Goal: Task Accomplishment & Management: Manage account settings

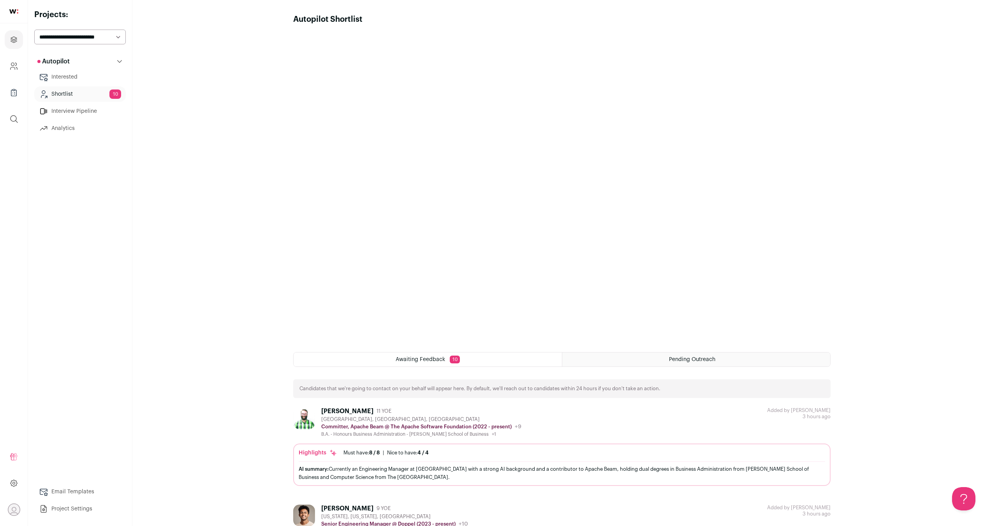
click at [79, 95] on link "Shortlist 10" at bounding box center [79, 94] width 91 height 16
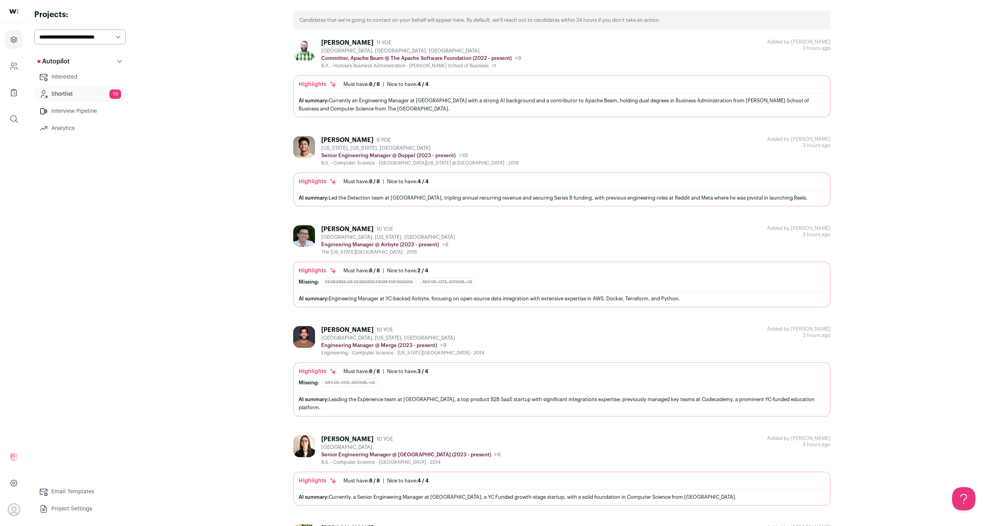
scroll to position [370, 0]
click at [491, 84] on div "Highlights Must have: 8 / 8 How many must haves have been fulfilled? | [GEOGRAP…" at bounding box center [562, 83] width 526 height 8
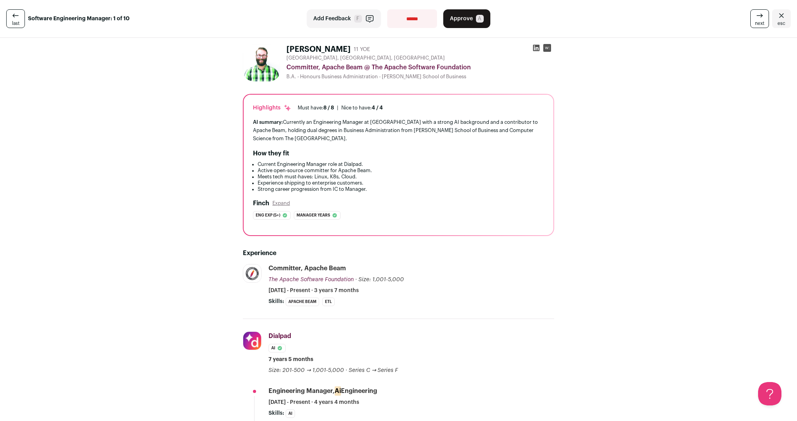
click at [464, 17] on span "Approve" at bounding box center [461, 19] width 23 height 8
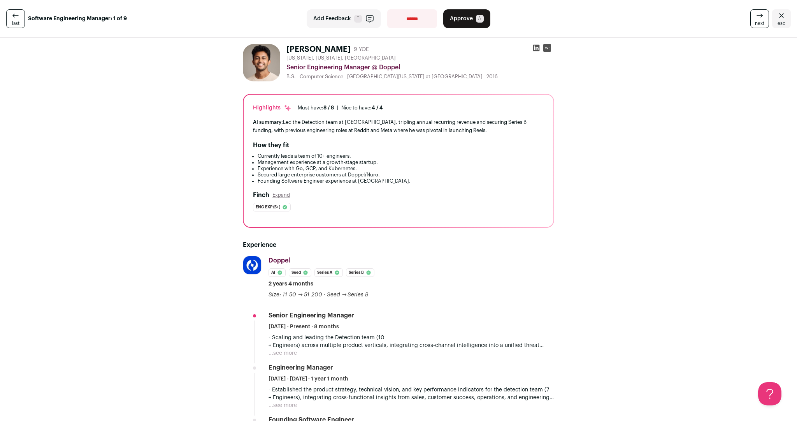
click at [463, 21] on span "Approve" at bounding box center [461, 19] width 23 height 8
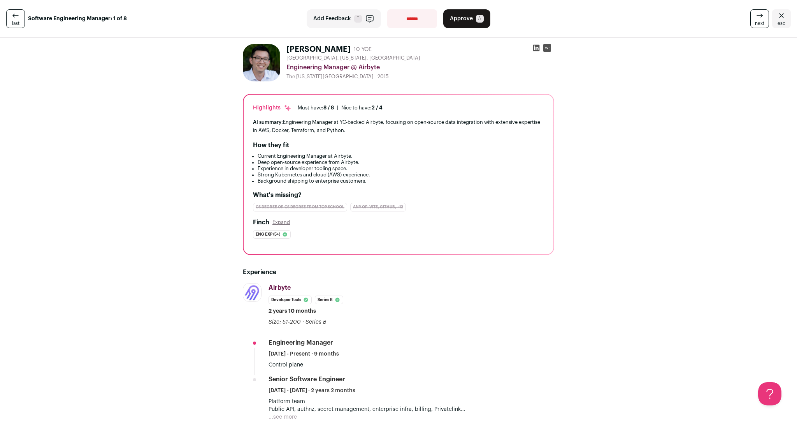
click at [460, 18] on span "Approve" at bounding box center [461, 19] width 23 height 8
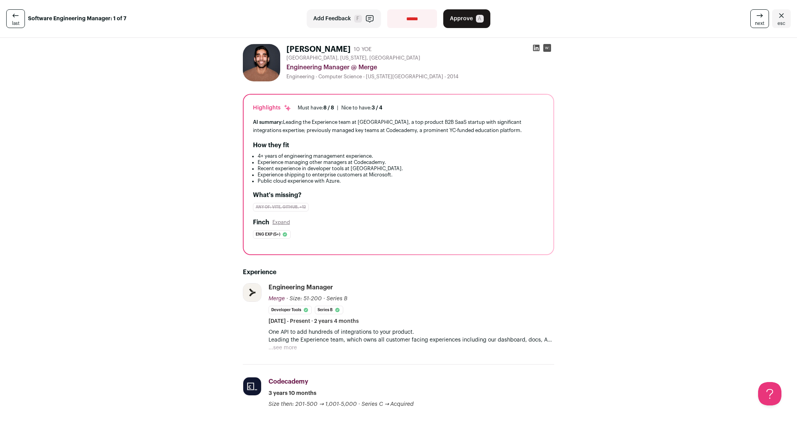
click at [463, 17] on span "Approve" at bounding box center [461, 19] width 23 height 8
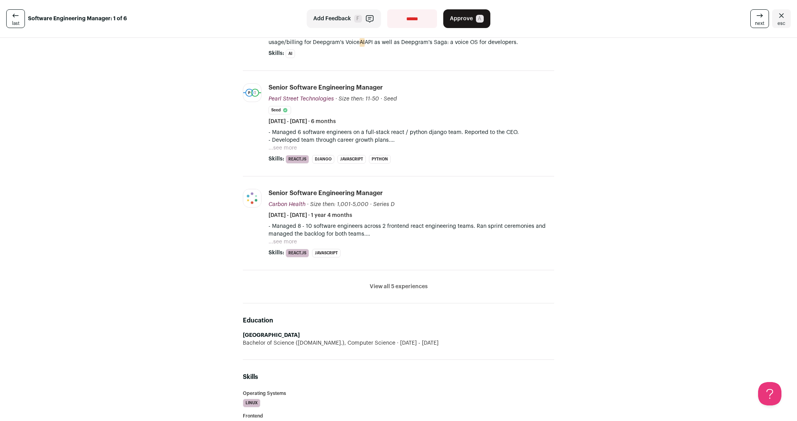
scroll to position [269, 0]
click at [460, 17] on span "Approve" at bounding box center [461, 19] width 23 height 8
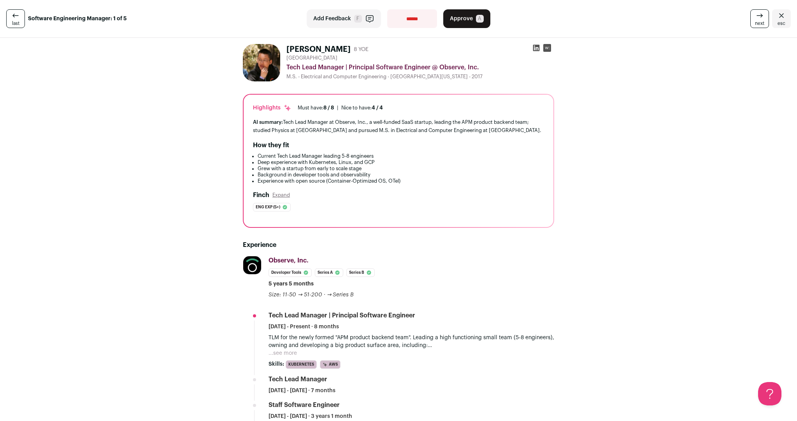
click at [459, 21] on span "Approve" at bounding box center [461, 19] width 23 height 8
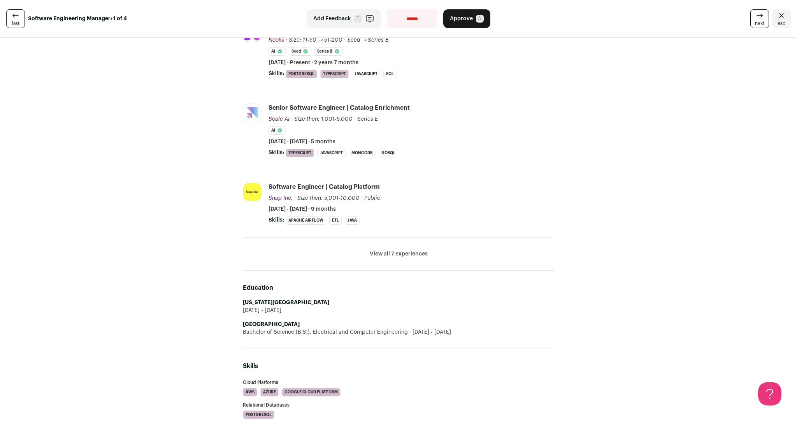
scroll to position [259, 0]
click at [401, 253] on button "View all 7 experiences" at bounding box center [399, 254] width 58 height 8
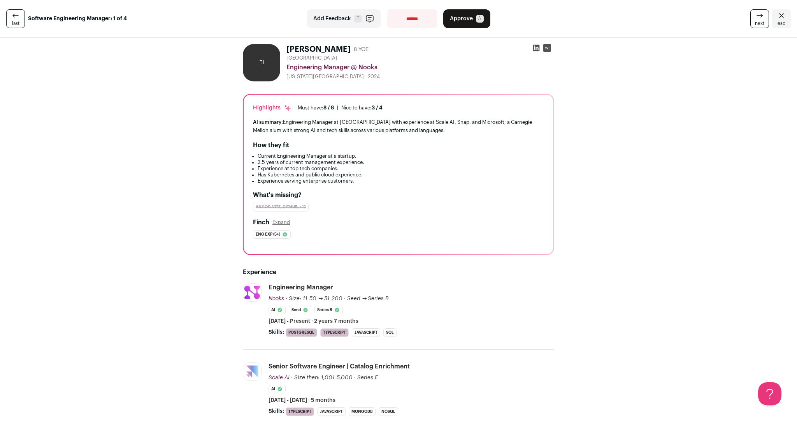
scroll to position [0, 0]
click at [461, 21] on span "Approve" at bounding box center [461, 19] width 23 height 8
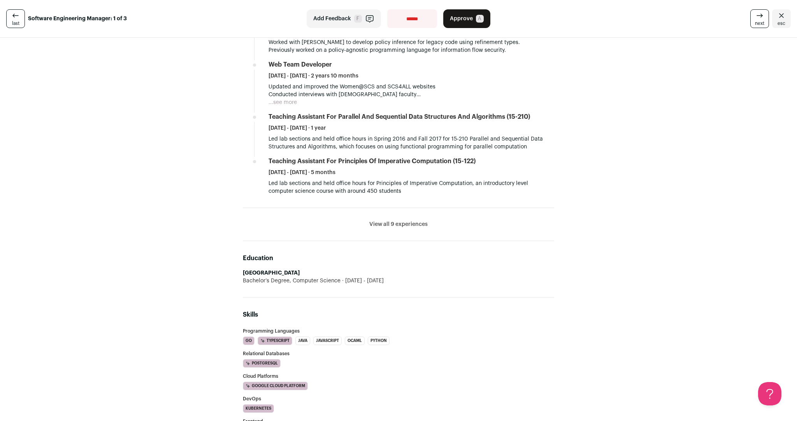
scroll to position [675, 0]
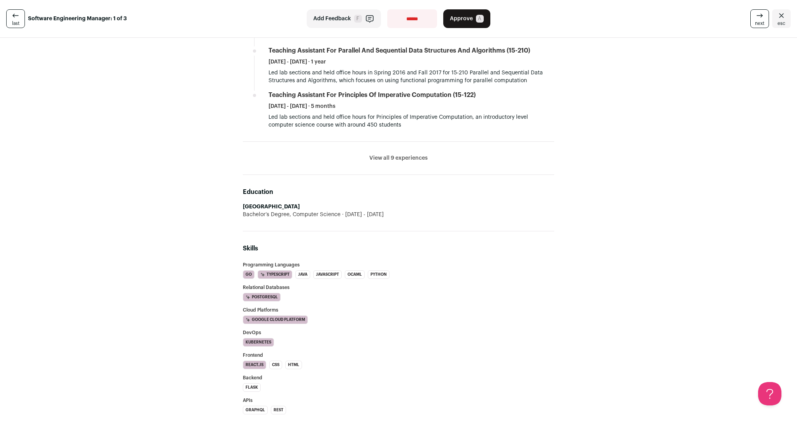
click at [404, 156] on button "View all 9 experiences" at bounding box center [398, 158] width 58 height 8
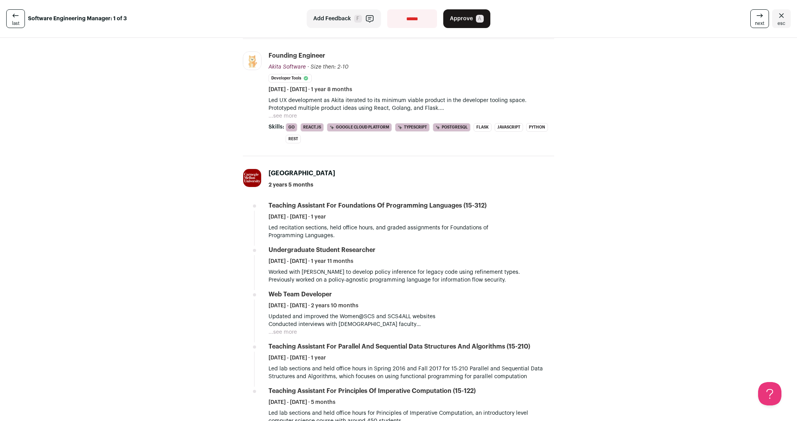
scroll to position [379, 0]
click at [289, 116] on button "...see more" at bounding box center [283, 116] width 28 height 8
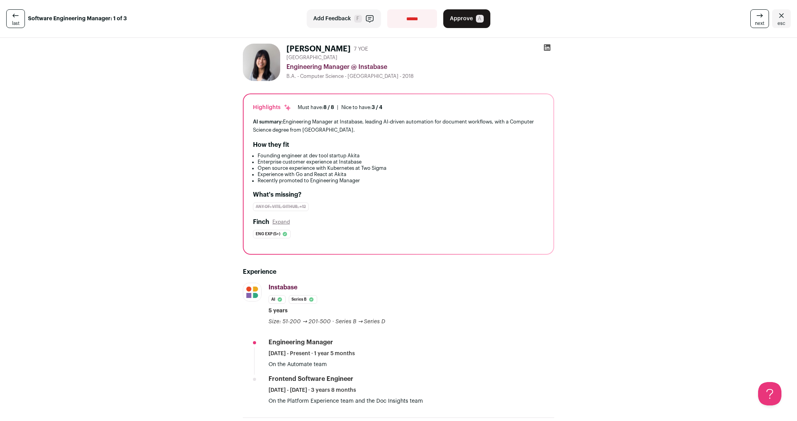
scroll to position [0, 0]
click at [458, 22] on span "Approve" at bounding box center [461, 19] width 23 height 8
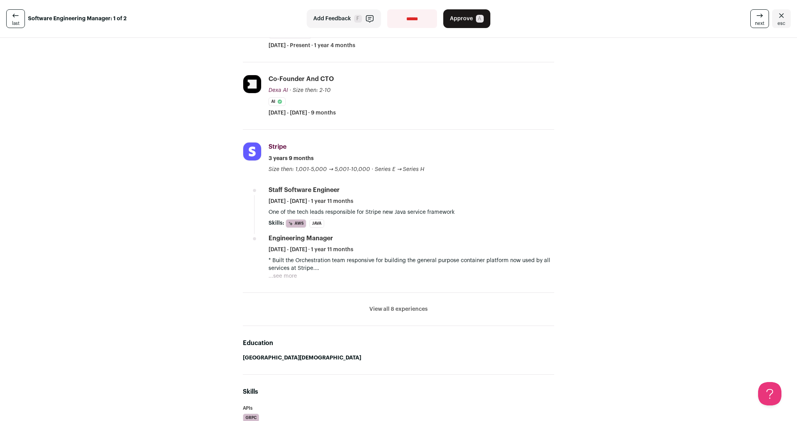
scroll to position [270, 0]
click at [398, 306] on button "View all 8 experiences" at bounding box center [398, 309] width 58 height 8
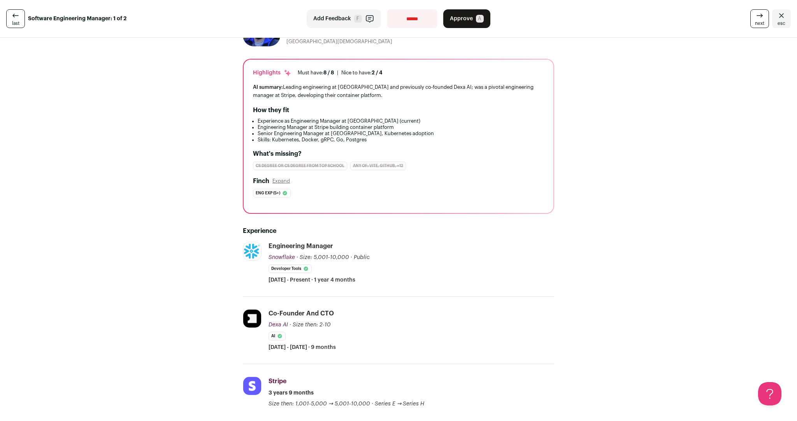
scroll to position [30, 0]
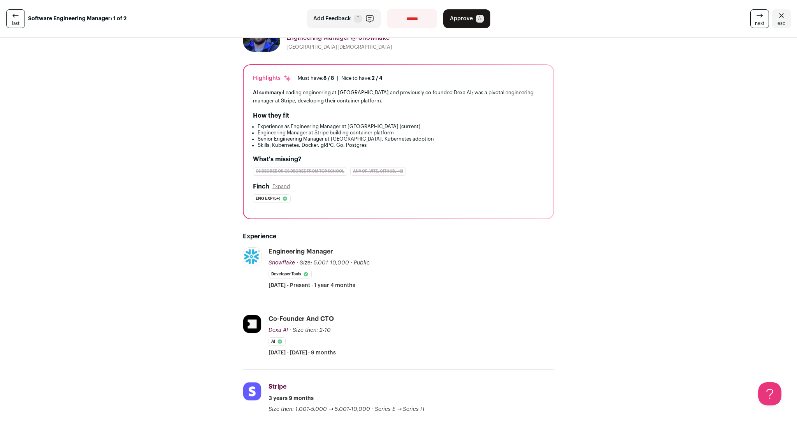
click at [461, 20] on span "Approve" at bounding box center [461, 19] width 23 height 8
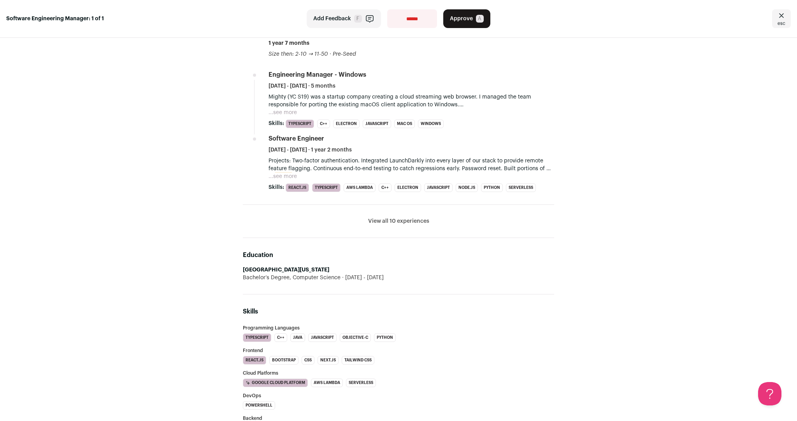
scroll to position [485, 0]
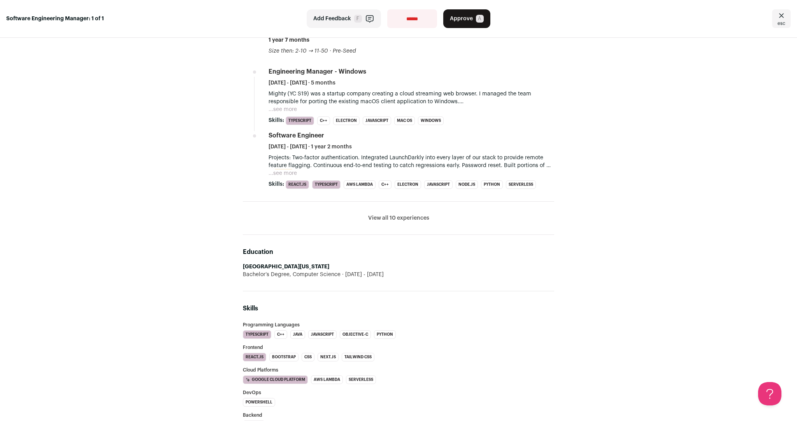
click at [412, 219] on button "View all 10 experiences" at bounding box center [398, 218] width 61 height 8
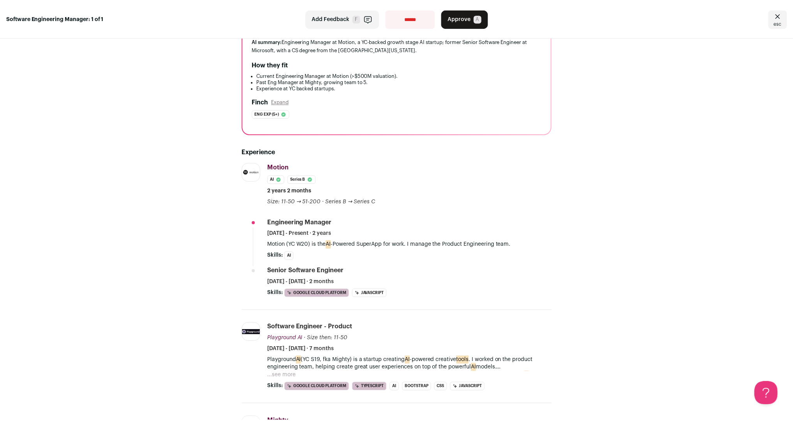
scroll to position [0, 0]
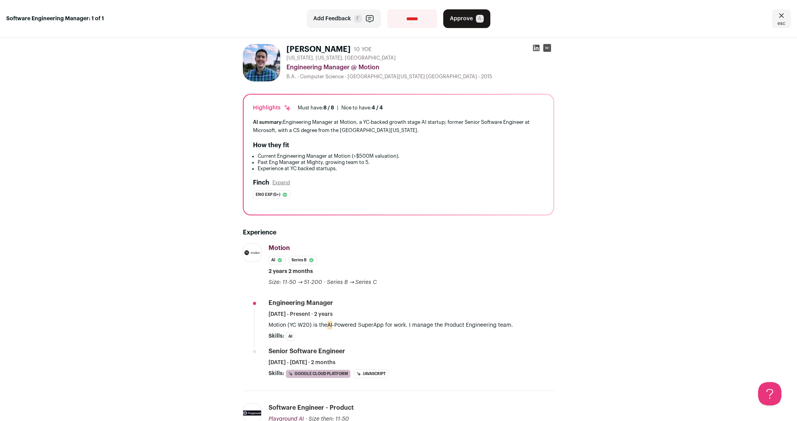
click at [460, 22] on span "Approve" at bounding box center [461, 19] width 23 height 8
